Goal: Transaction & Acquisition: Book appointment/travel/reservation

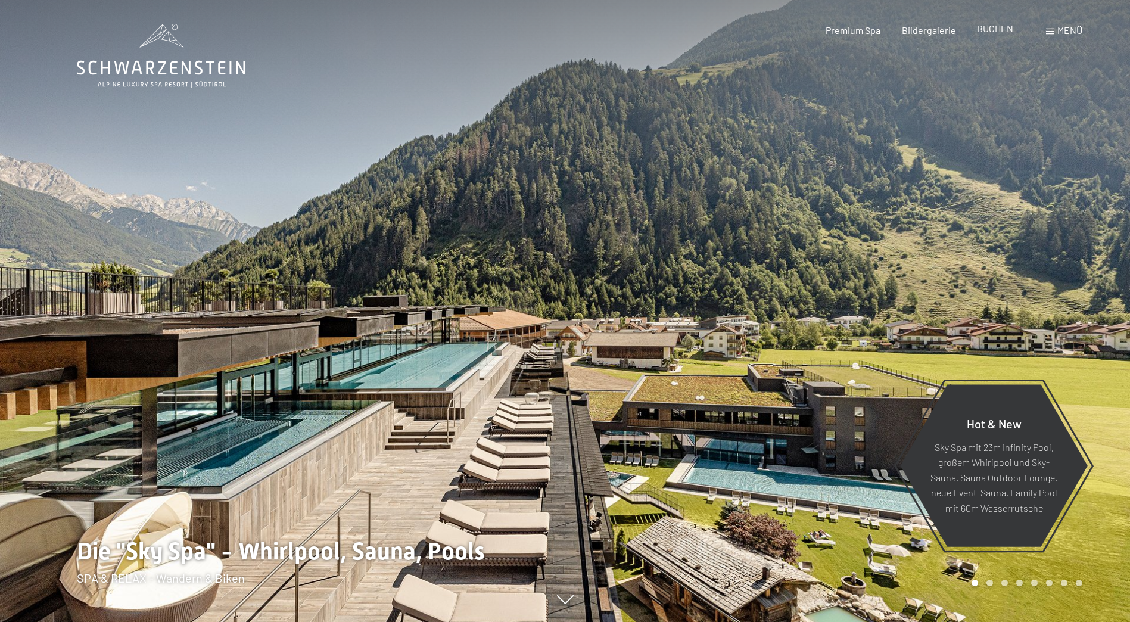
click at [992, 29] on span "BUCHEN" at bounding box center [995, 28] width 36 height 11
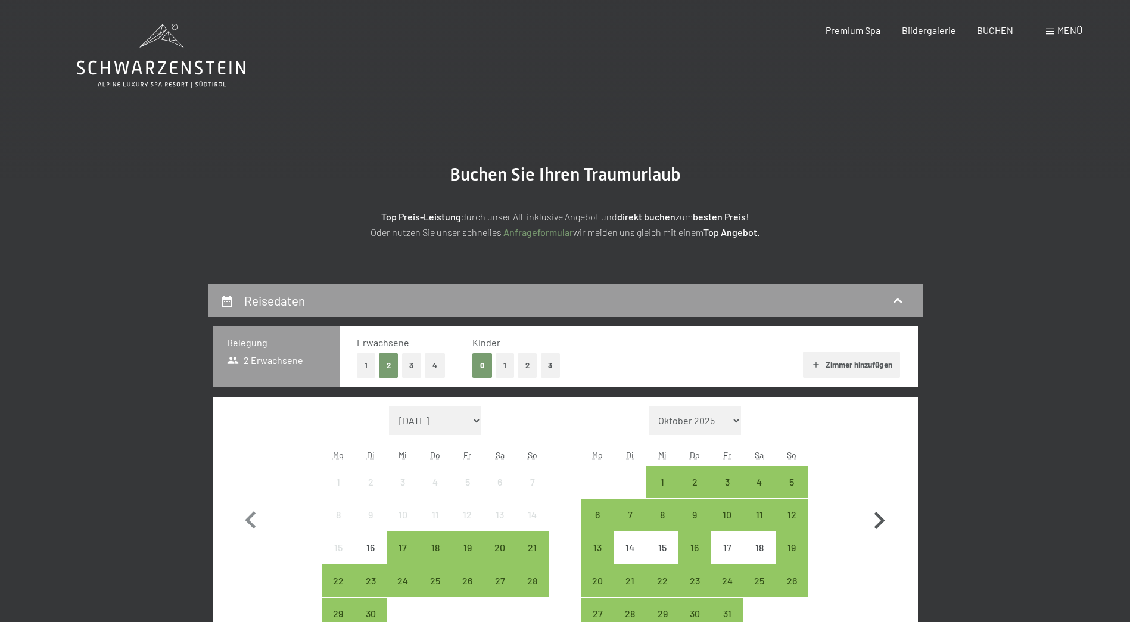
click at [882, 518] on icon "button" at bounding box center [880, 520] width 11 height 17
select select "[DATE]"
select select "2025-11-01"
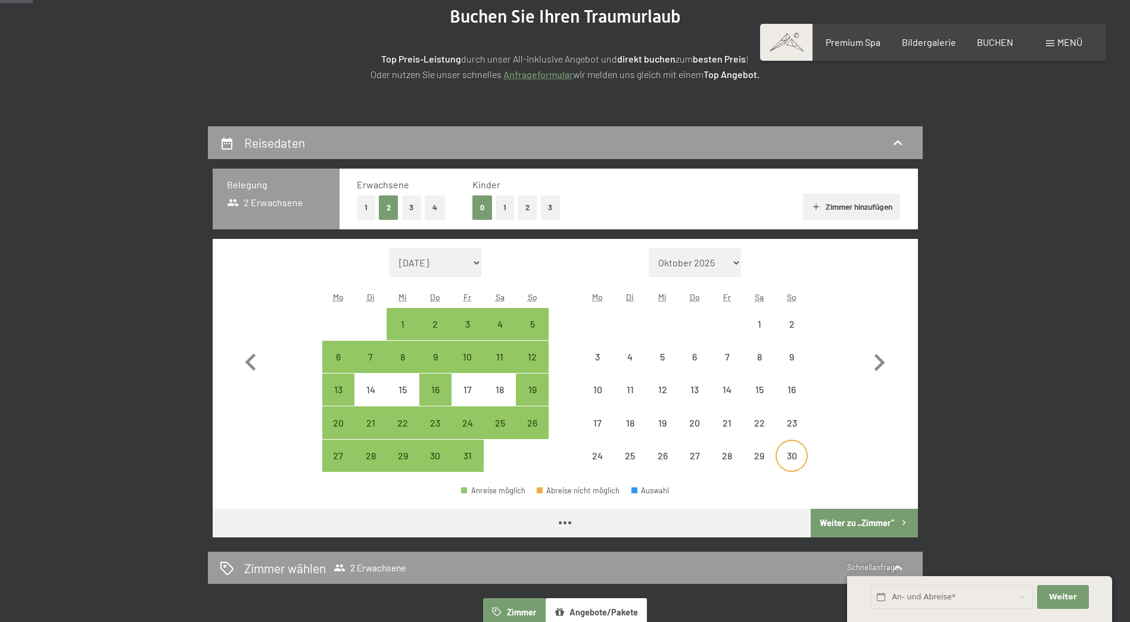
scroll to position [179, 0]
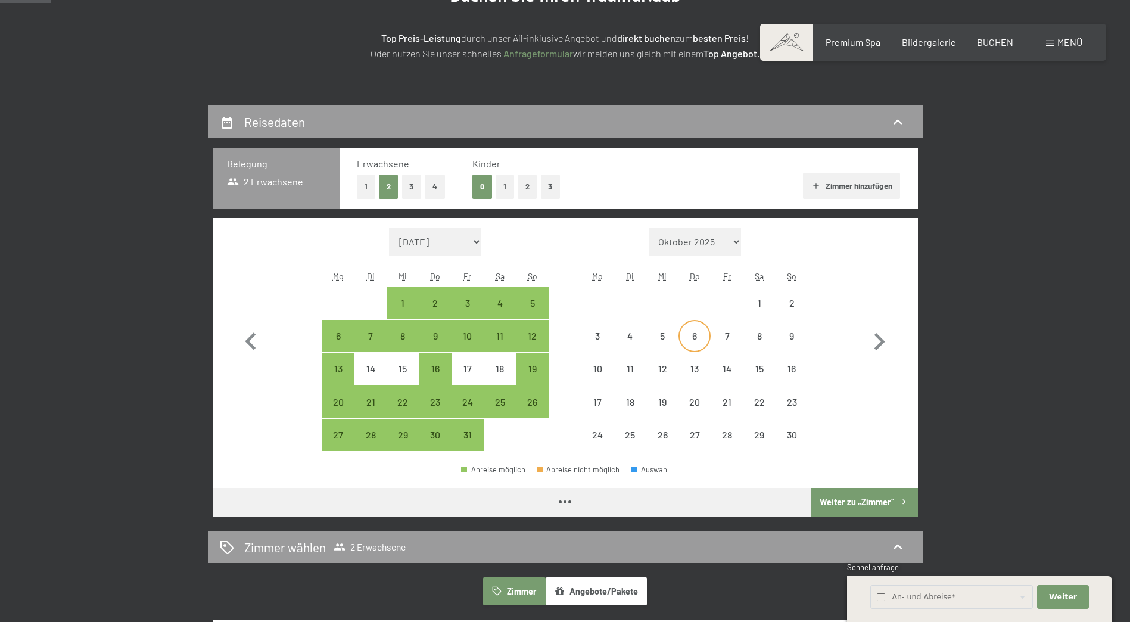
select select "2025-10-01"
select select "2025-11-01"
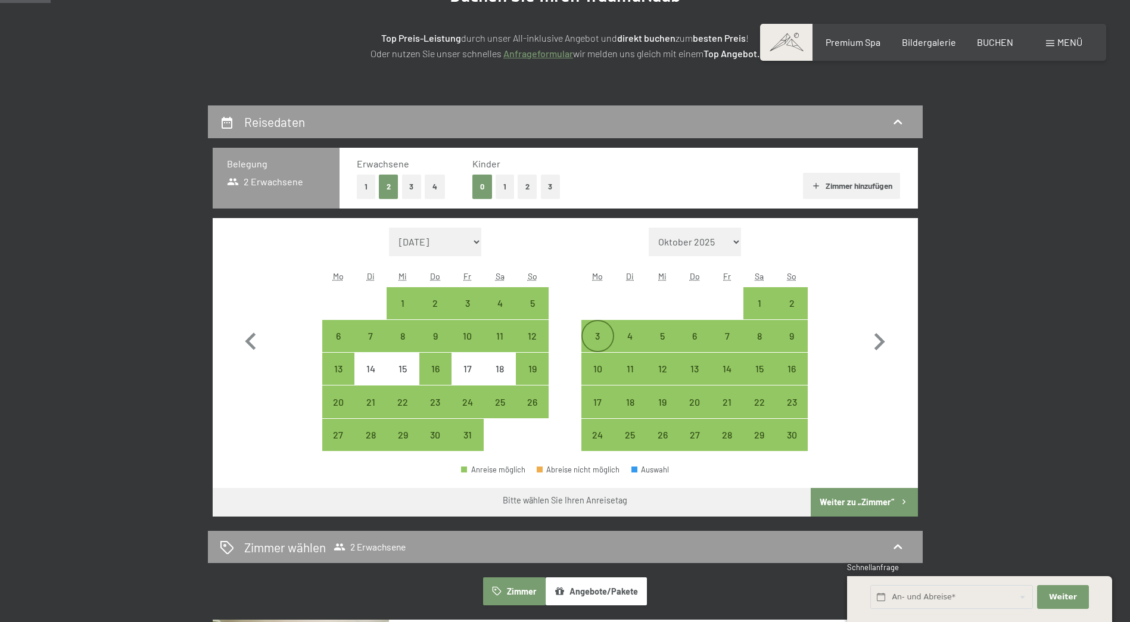
click at [597, 344] on div "3" at bounding box center [598, 346] width 30 height 30
select select "2025-10-01"
select select "2025-11-01"
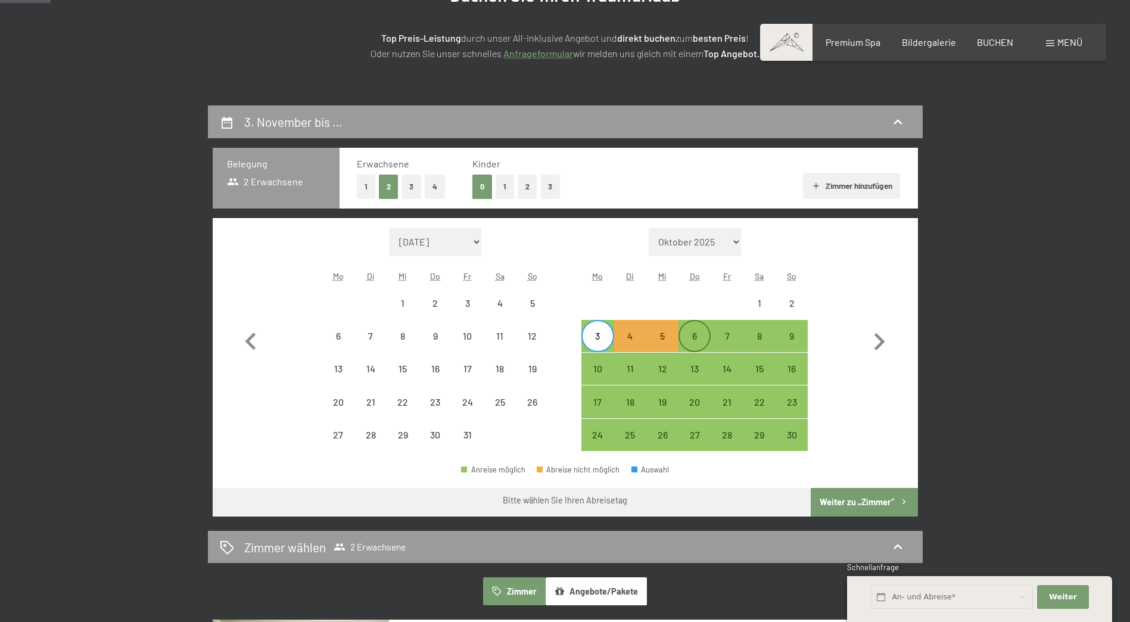
click at [693, 337] on div "6" at bounding box center [695, 346] width 30 height 30
select select "2025-10-01"
select select "2025-11-01"
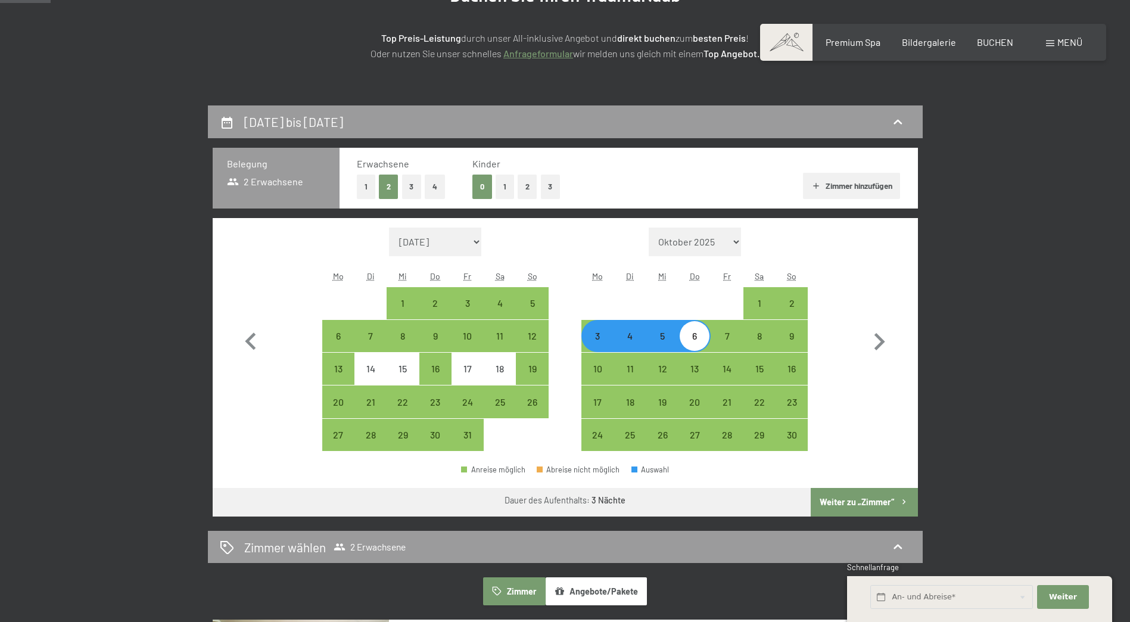
click at [596, 346] on div "3" at bounding box center [598, 346] width 30 height 30
select select "2025-10-01"
select select "2025-11-01"
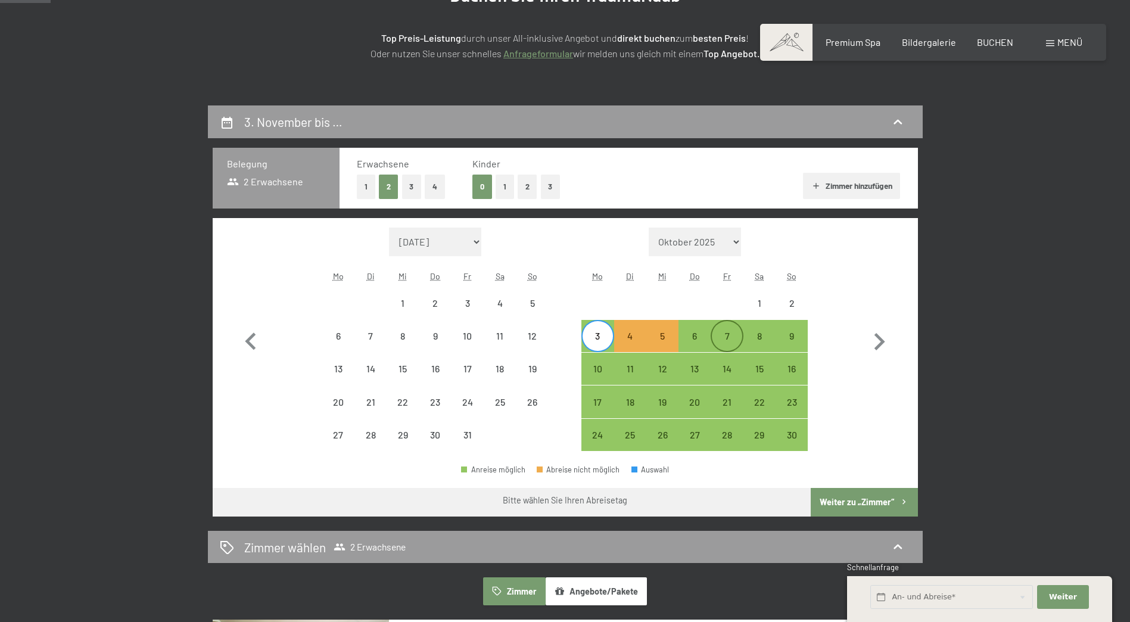
click at [715, 341] on div "7" at bounding box center [727, 346] width 30 height 30
select select "2025-10-01"
select select "2025-11-01"
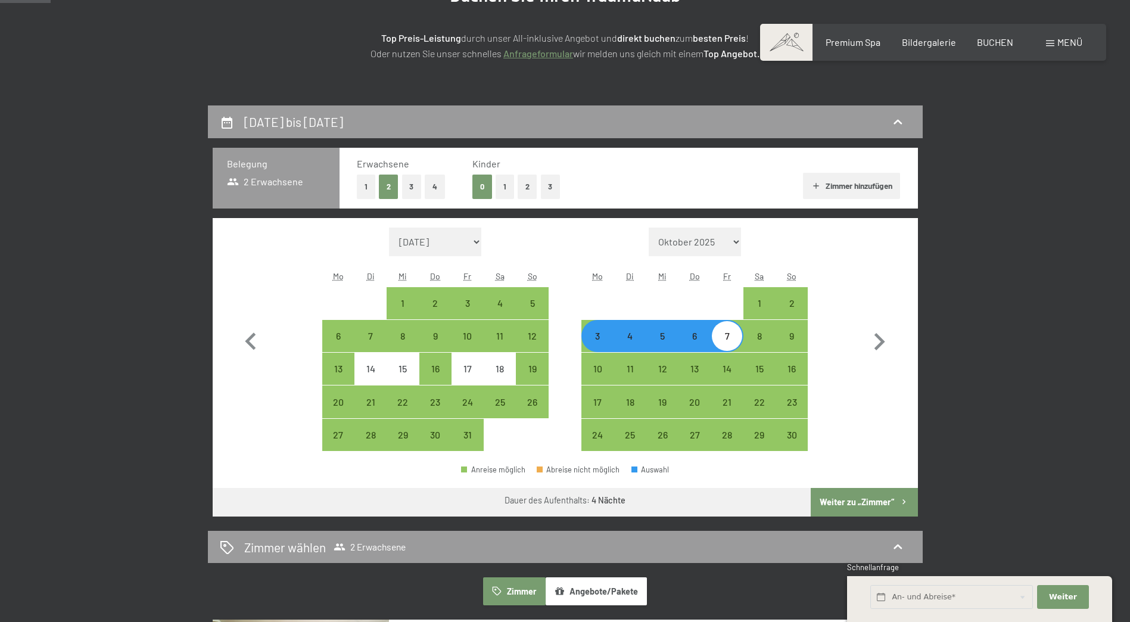
click at [833, 498] on button "Weiter zu „Zimmer“" at bounding box center [864, 502] width 107 height 29
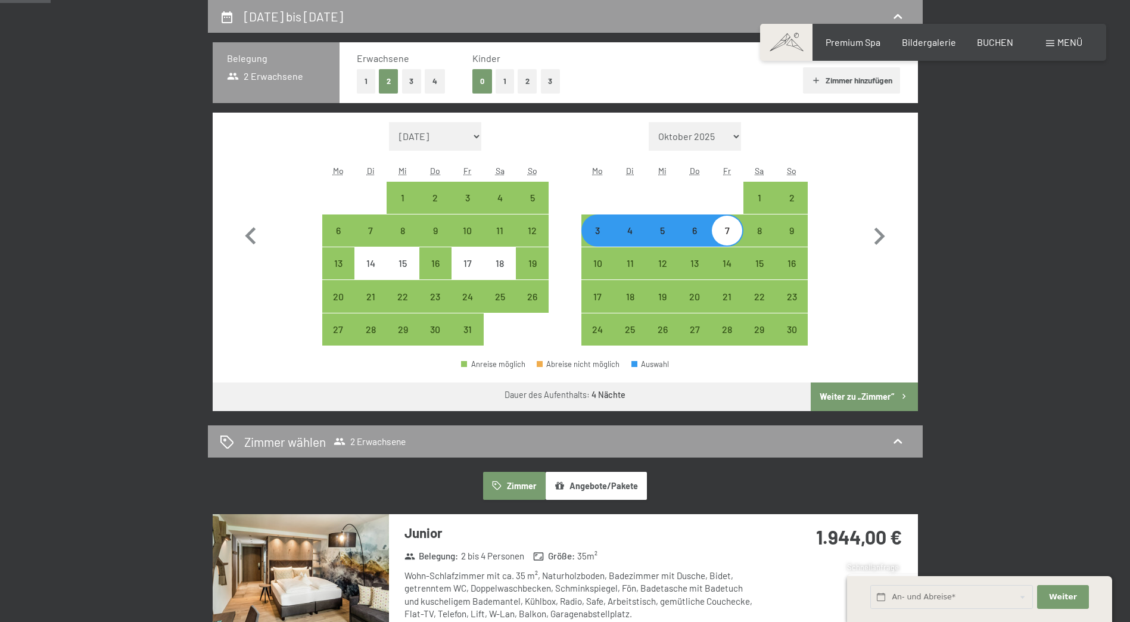
select select "2025-10-01"
select select "2025-11-01"
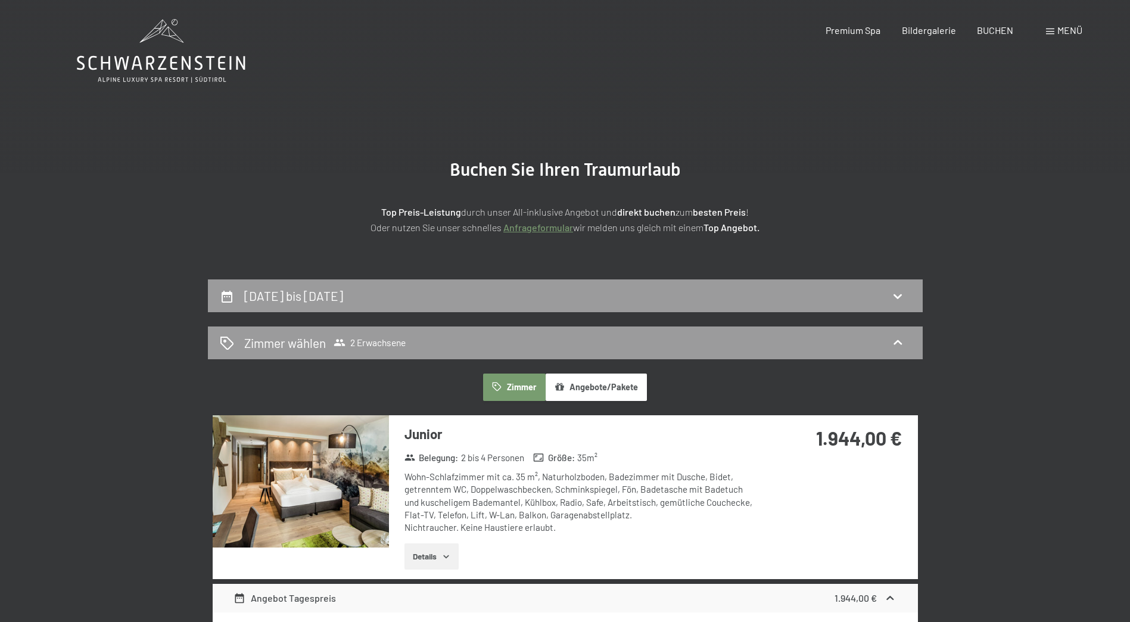
scroll to position [0, 0]
